Goal: Navigation & Orientation: Find specific page/section

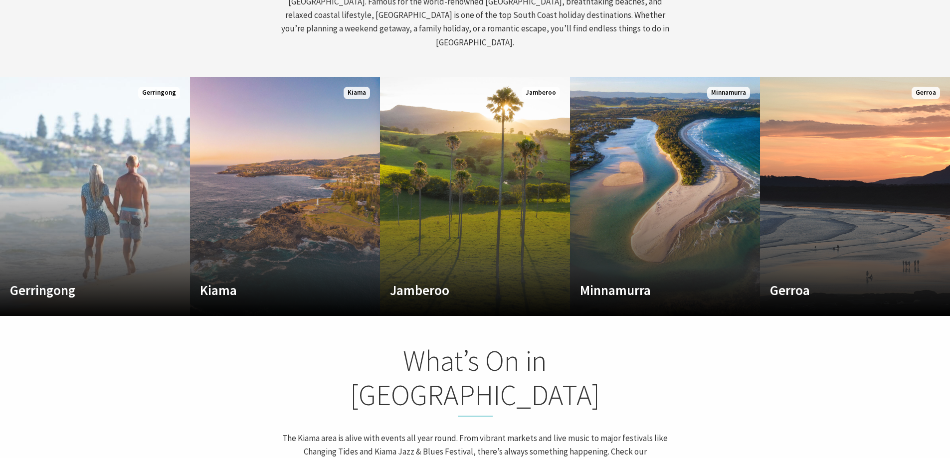
scroll to position [549, 0]
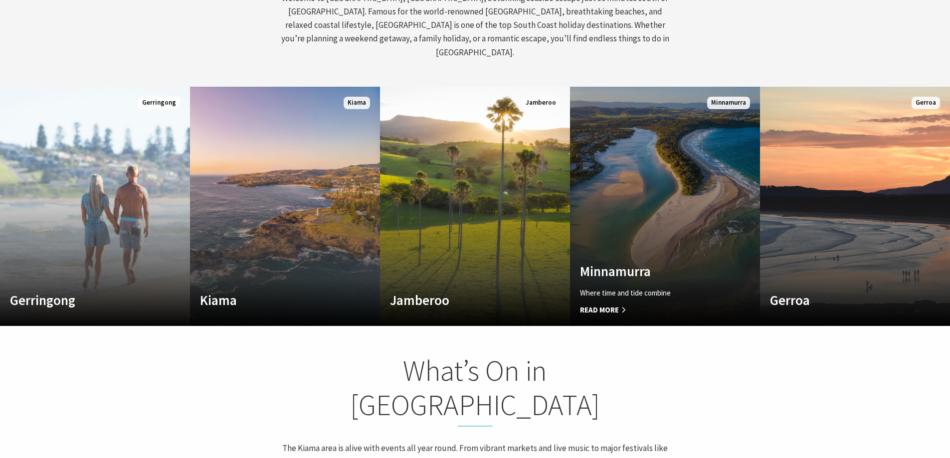
click at [602, 304] on span "Read More" at bounding box center [651, 310] width 142 height 12
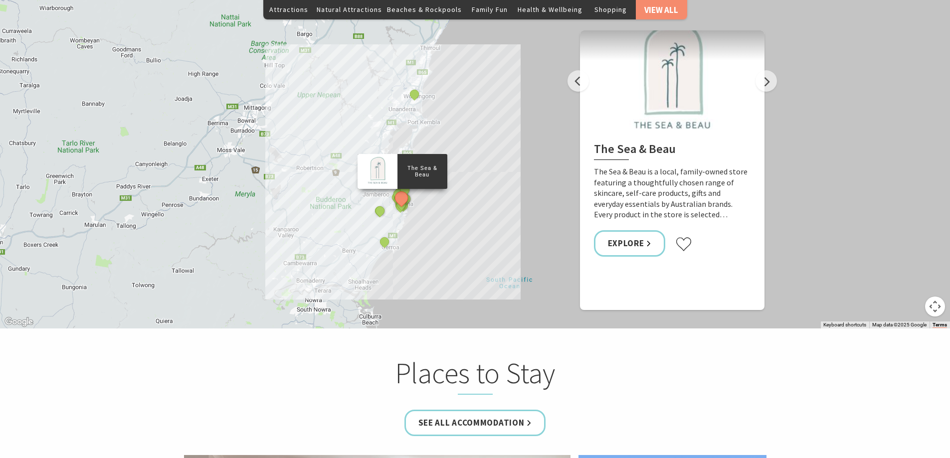
scroll to position [1696, 0]
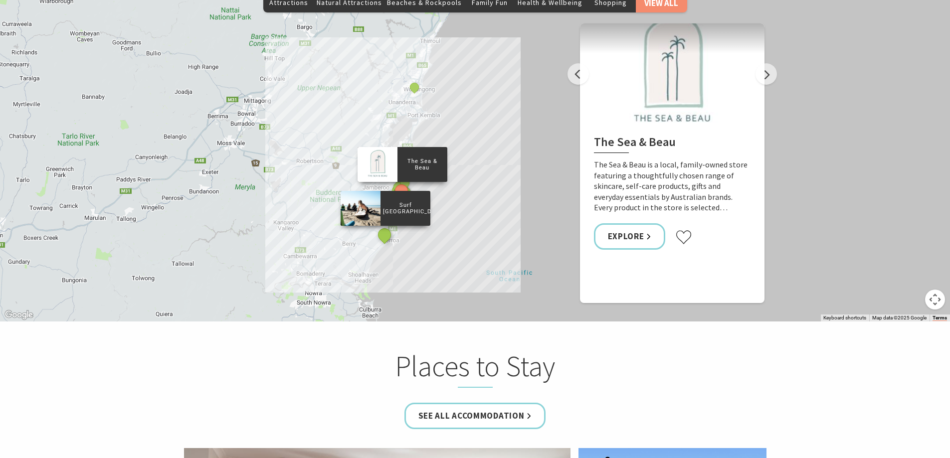
click at [381, 226] on button "See detail about Surf Camp Australia" at bounding box center [384, 235] width 18 height 18
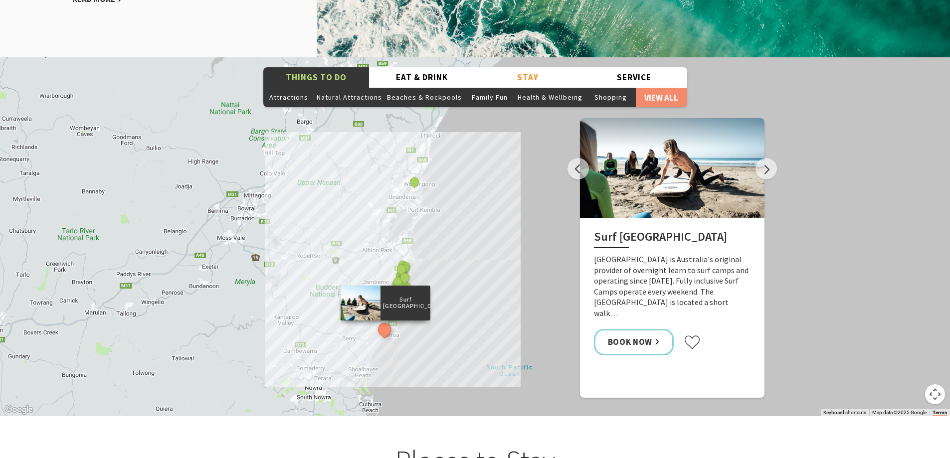
scroll to position [1596, 0]
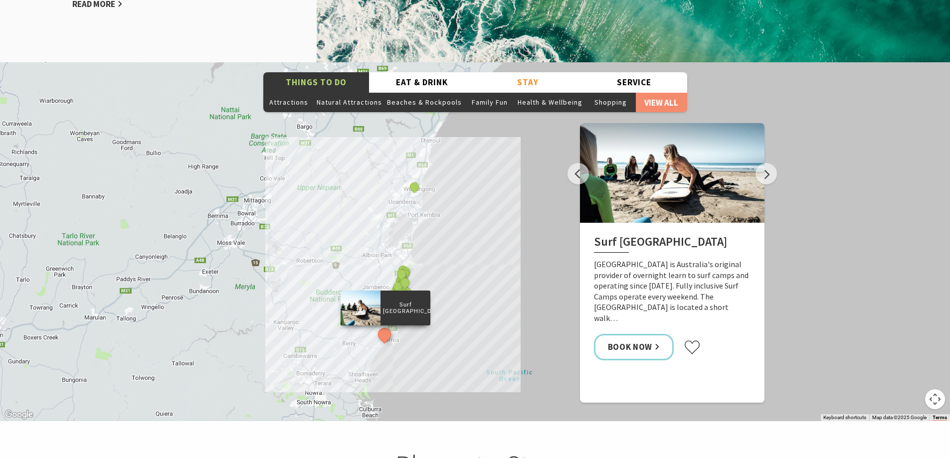
click at [484, 181] on div "The Sea & Beau Hoddles Track, Kiama Kiama Ceramic Art Studio - Teaching and Mak…" at bounding box center [475, 241] width 950 height 359
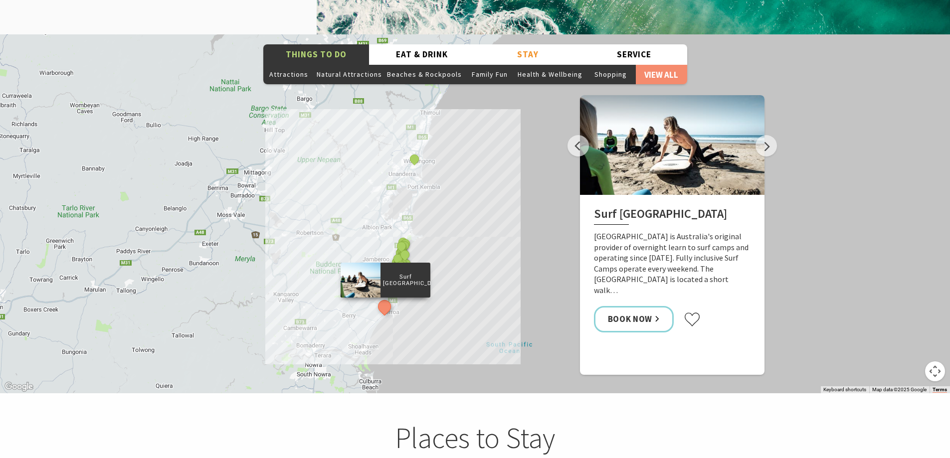
scroll to position [1646, 0]
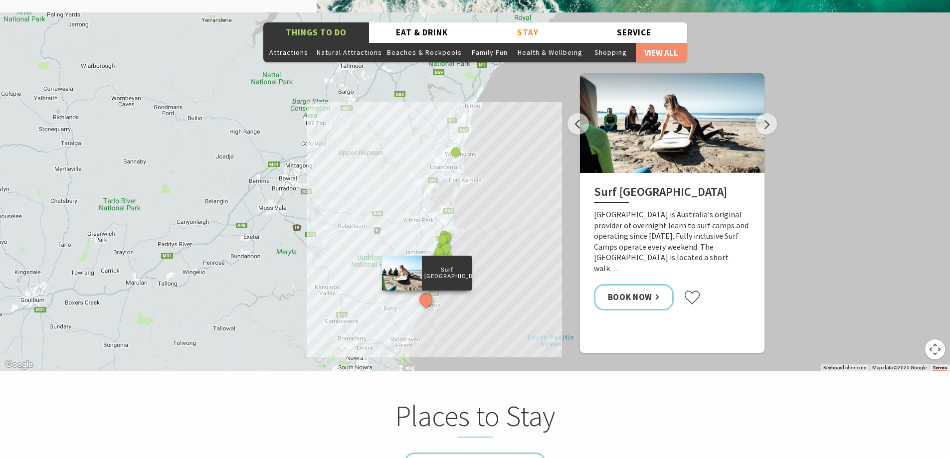
drag, startPoint x: 497, startPoint y: 170, endPoint x: 546, endPoint y: 190, distance: 53.3
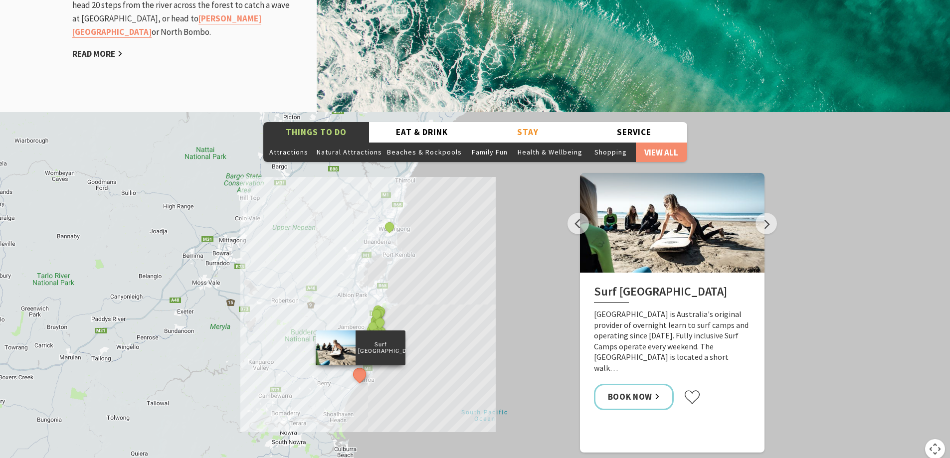
scroll to position [331, 963]
click at [935, 440] on button "Map camera controls" at bounding box center [935, 450] width 20 height 20
click at [907, 390] on button "Zoom in" at bounding box center [910, 400] width 20 height 20
click at [908, 390] on button "Zoom in" at bounding box center [910, 400] width 20 height 20
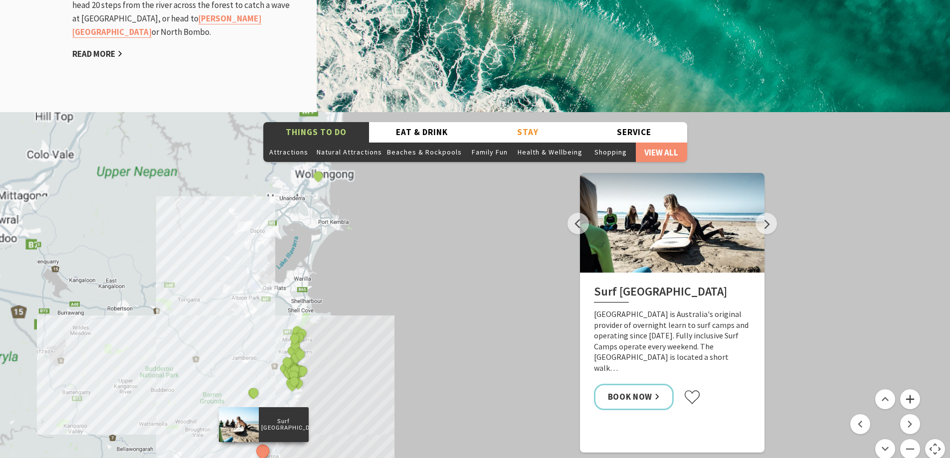
click at [908, 390] on button "Zoom in" at bounding box center [910, 400] width 20 height 20
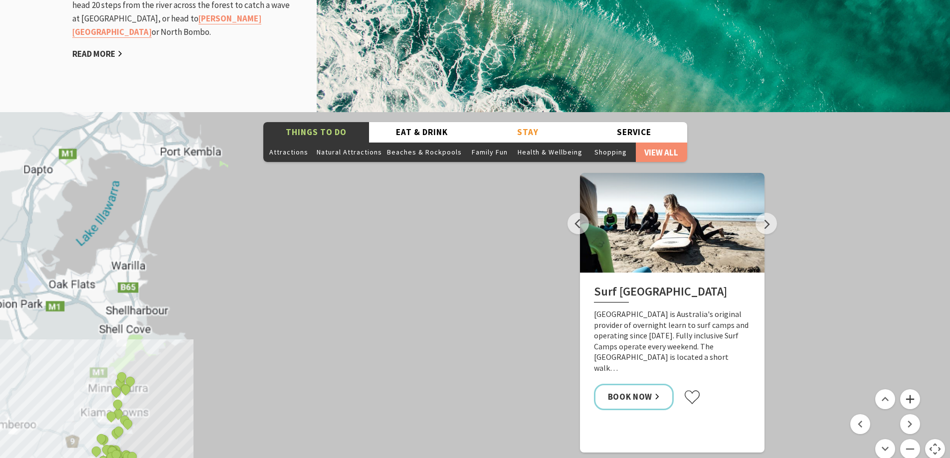
click at [908, 390] on button "Zoom in" at bounding box center [910, 400] width 20 height 20
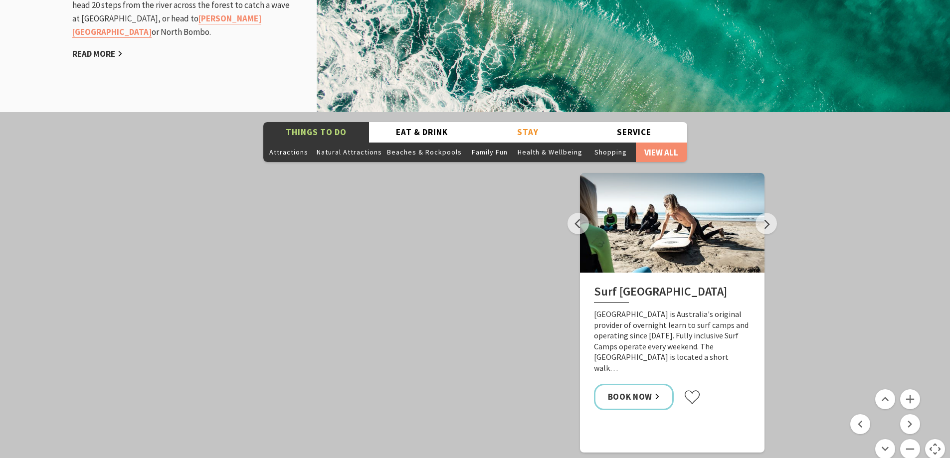
drag, startPoint x: 375, startPoint y: 266, endPoint x: 611, endPoint y: 212, distance: 241.7
click at [606, 212] on div "Things To Do Attractions Natural Attractions Beaches & Rockpools Family Fun Hea…" at bounding box center [475, 291] width 950 height 359
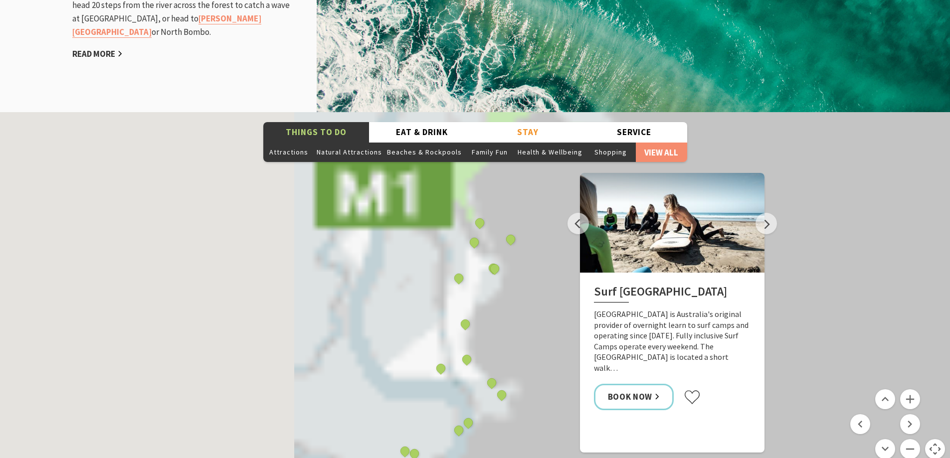
drag, startPoint x: 250, startPoint y: 280, endPoint x: 187, endPoint y: 277, distance: 63.0
click at [187, 277] on div "The Sea & Beau Hoddles Track, Kiama Kiama Ceramic Art Studio - Teaching and Mak…" at bounding box center [475, 291] width 950 height 359
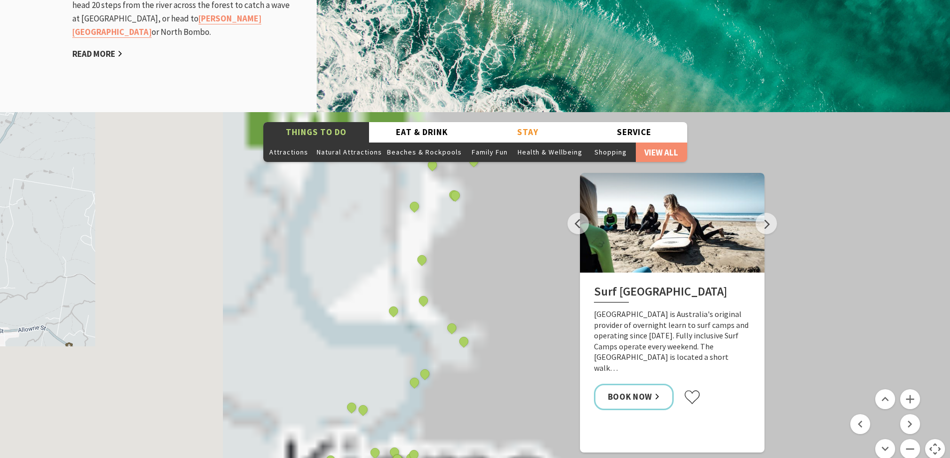
drag, startPoint x: 417, startPoint y: 289, endPoint x: 386, endPoint y: 231, distance: 65.9
click at [386, 231] on div "The Sea & Beau Hoddles Track, Kiama Kiama Ceramic Art Studio - Teaching and Mak…" at bounding box center [475, 291] width 950 height 359
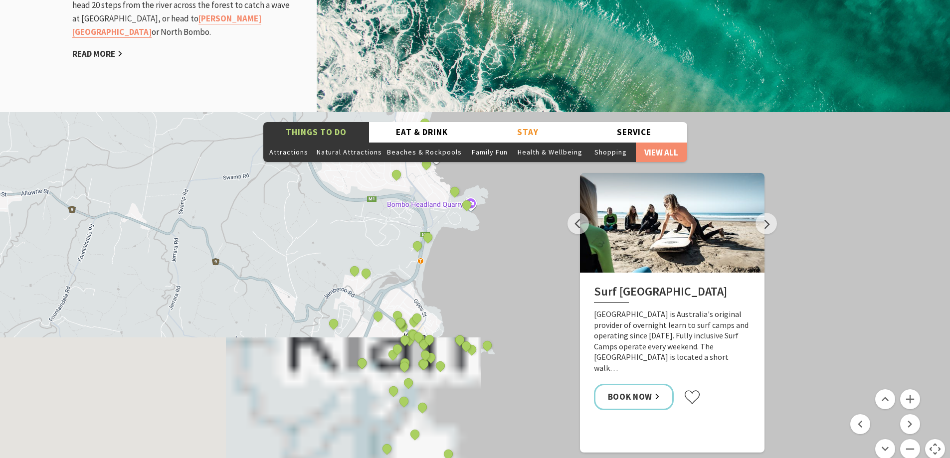
drag, startPoint x: 400, startPoint y: 326, endPoint x: 399, endPoint y: 196, distance: 130.7
click at [399, 196] on div "The Sea & Beau Hoddles Track, Kiama Kiama Ceramic Art Studio - Teaching and Mak…" at bounding box center [475, 291] width 950 height 359
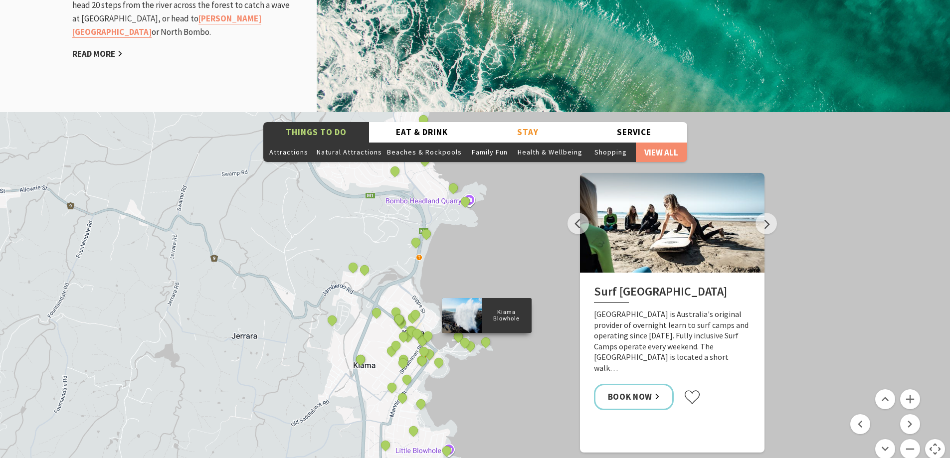
click at [489, 336] on div "Kiama Blowhole" at bounding box center [486, 343] width 15 height 15
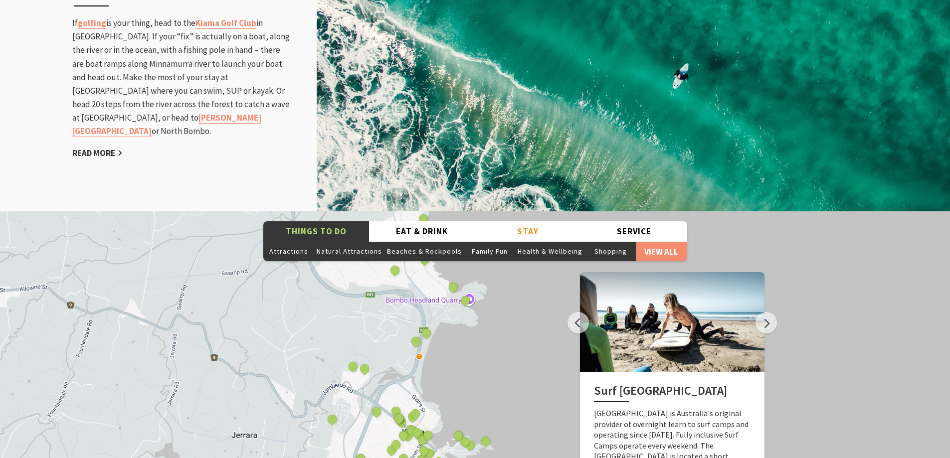
scroll to position [1447, 0]
